Goal: Find specific page/section: Find specific page/section

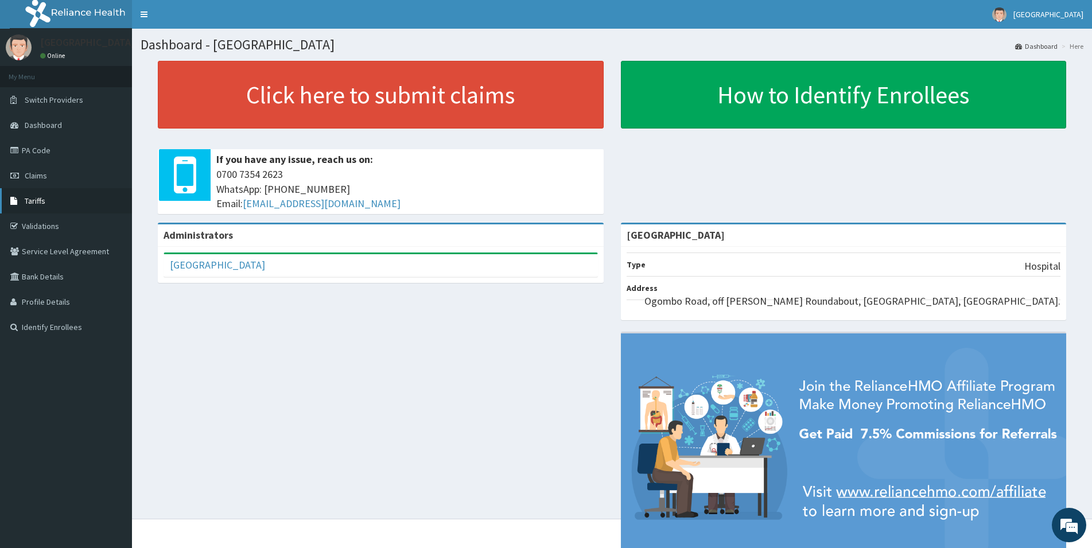
click at [52, 203] on link "Tariffs" at bounding box center [66, 200] width 132 height 25
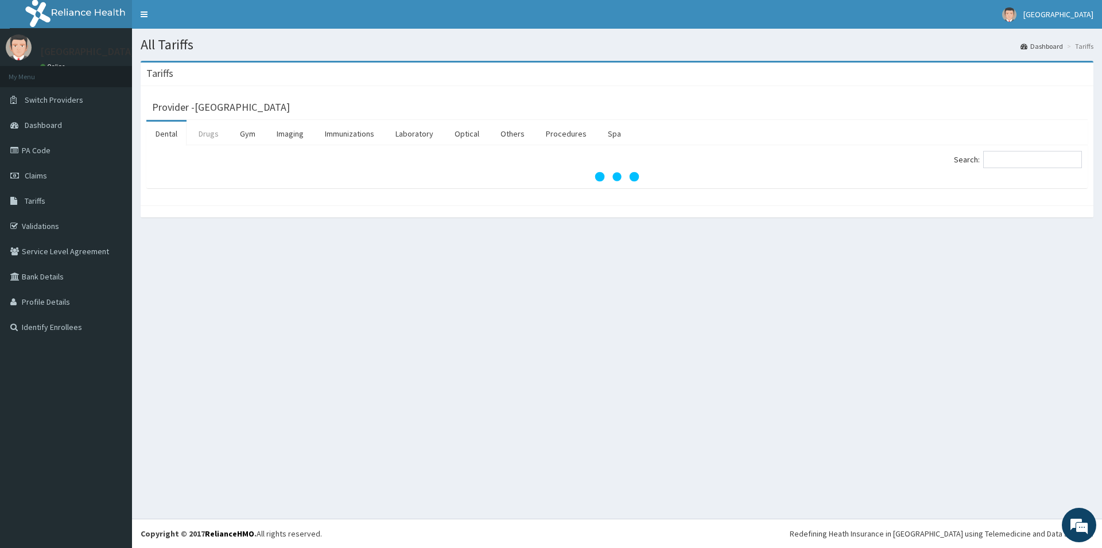
click at [212, 136] on link "Drugs" at bounding box center [208, 134] width 38 height 24
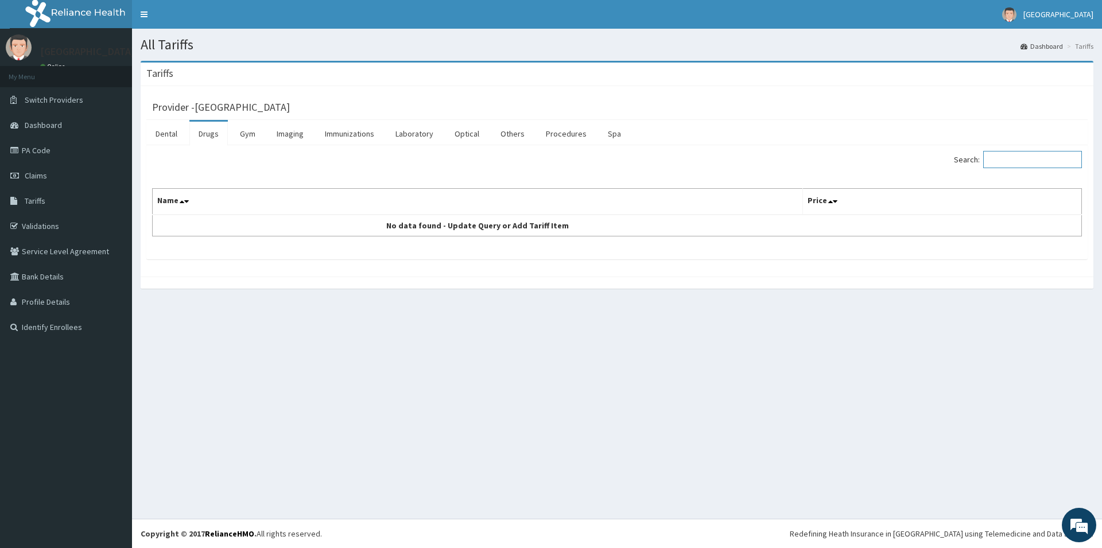
click at [1044, 167] on input "Search:" at bounding box center [1032, 159] width 99 height 17
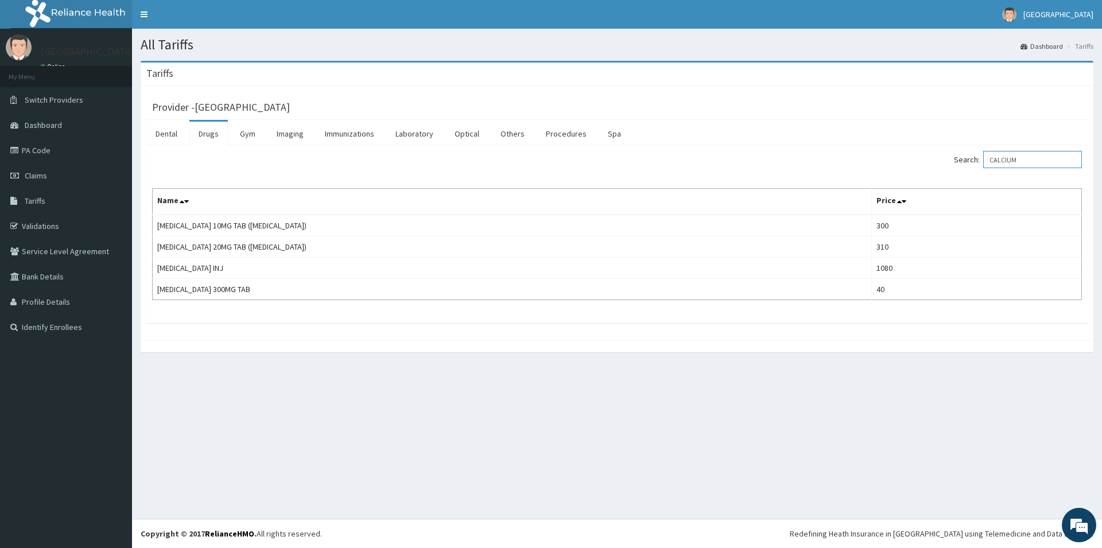
type input "CALCIUM"
click at [55, 229] on link "Validations" at bounding box center [66, 226] width 132 height 25
